Goal: Information Seeking & Learning: Find specific fact

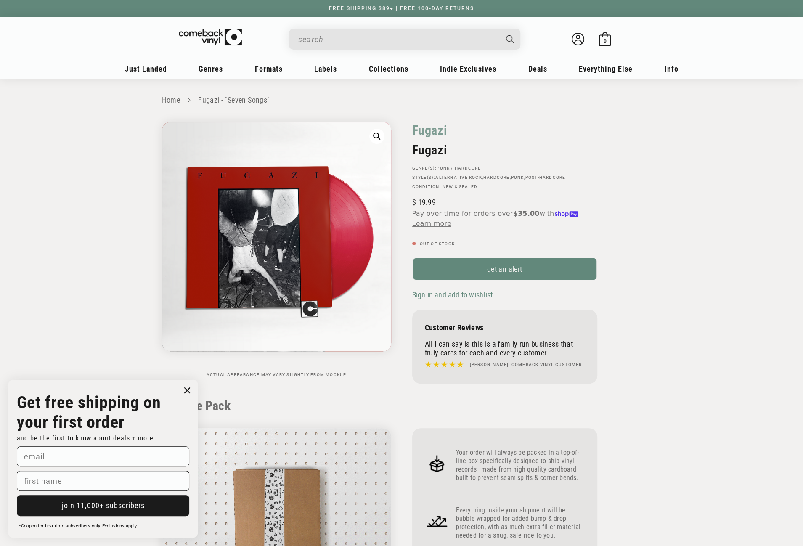
click at [364, 32] on input "When autocomplete results are available use up and down arrows to review and en…" at bounding box center [397, 39] width 199 height 17
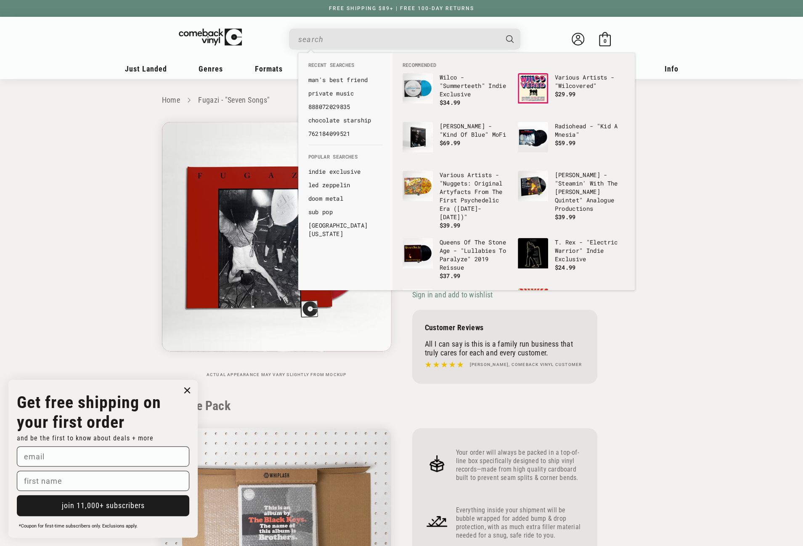
paste input "602557547108"
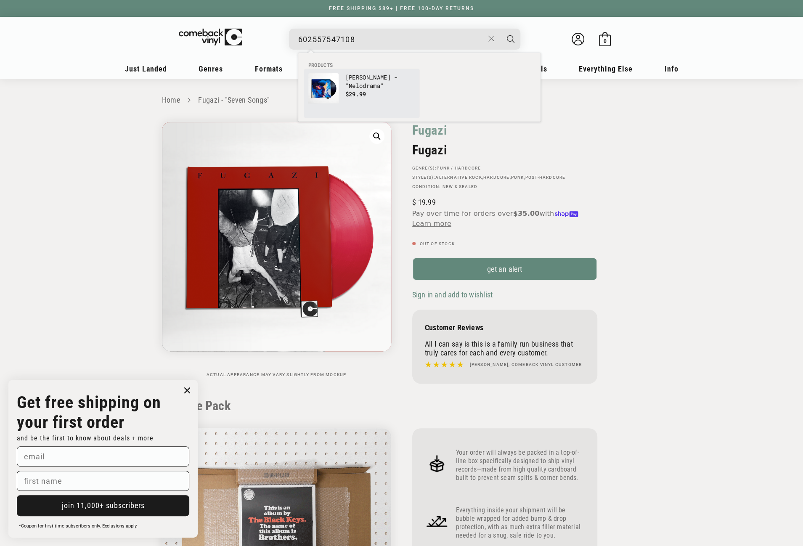
type input "602557547108"
click at [350, 78] on p "[PERSON_NAME] - "Melodrama"" at bounding box center [380, 81] width 70 height 17
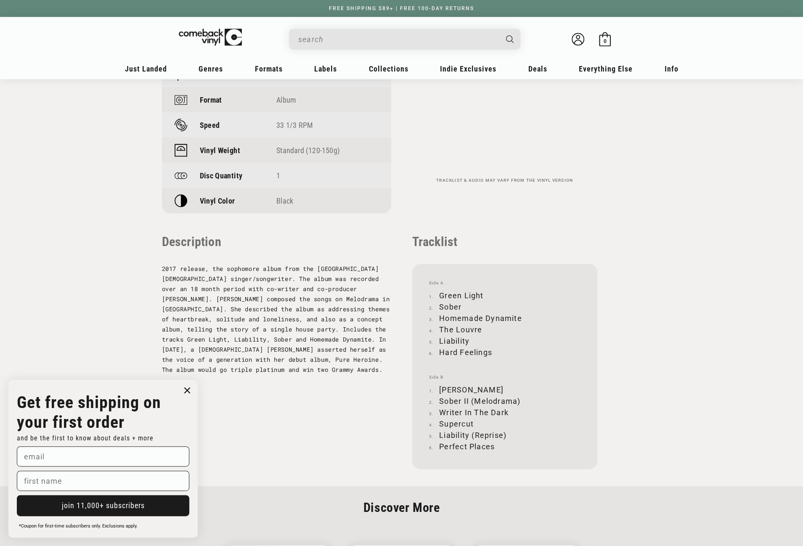
scroll to position [631, 0]
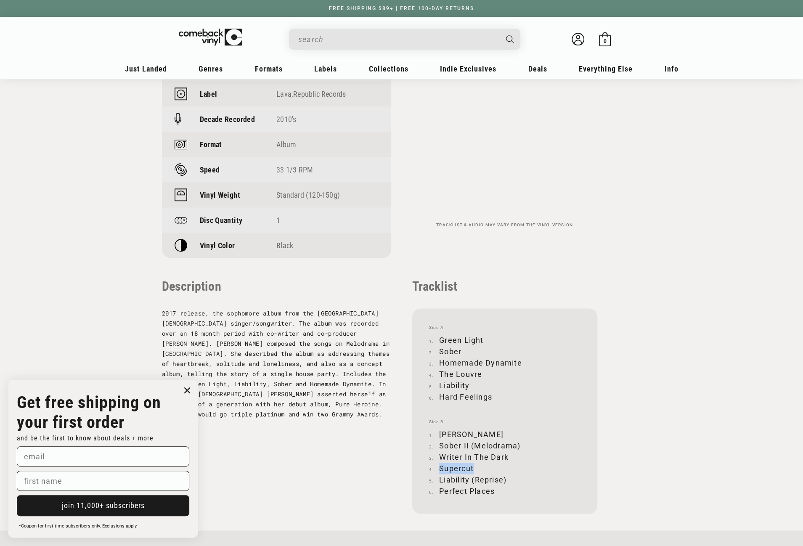
drag, startPoint x: 440, startPoint y: 468, endPoint x: 472, endPoint y: 467, distance: 32.0
click at [472, 467] on li "Supercut" at bounding box center [504, 468] width 151 height 11
copy li "Supercut"
drag, startPoint x: 440, startPoint y: 479, endPoint x: 505, endPoint y: 477, distance: 65.6
click at [505, 477] on li "Liability (Reprise)" at bounding box center [504, 479] width 151 height 11
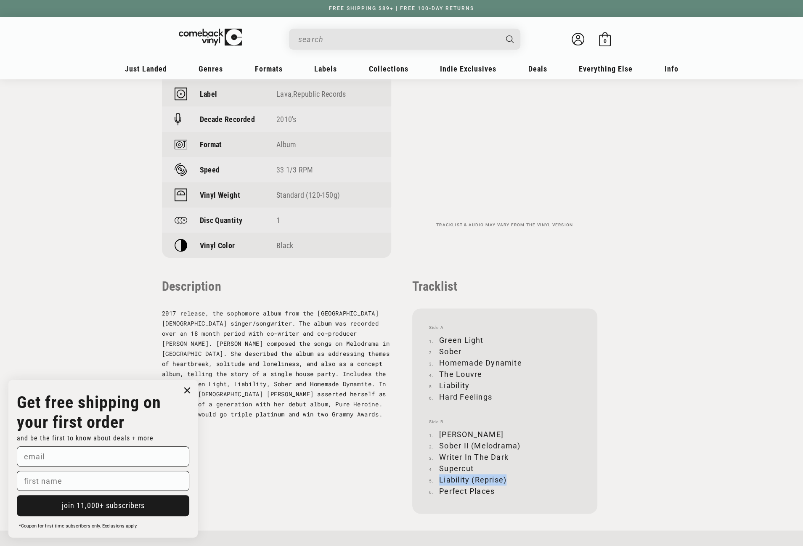
copy li "Liability (Reprise)"
drag, startPoint x: 440, startPoint y: 490, endPoint x: 495, endPoint y: 491, distance: 54.7
click at [495, 491] on li "Perfect Places" at bounding box center [504, 490] width 151 height 11
copy li "Perfect Places"
